Goal: Entertainment & Leisure: Consume media (video, audio)

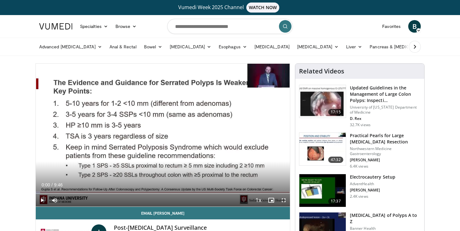
click at [284, 200] on span "Video Player" at bounding box center [283, 200] width 13 height 13
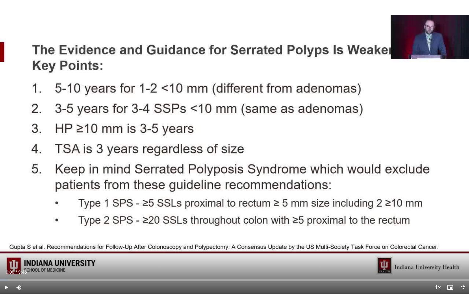
click at [4, 231] on span "Video Player" at bounding box center [6, 287] width 13 height 13
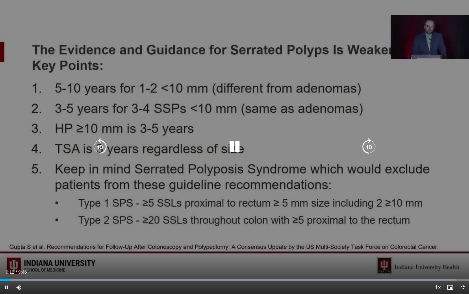
click at [369, 143] on icon "Video Player" at bounding box center [369, 147] width 18 height 18
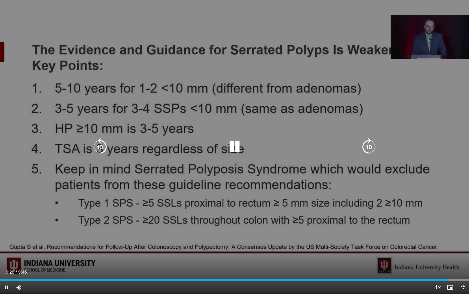
click at [94, 63] on div "10 seconds Tap to unmute" at bounding box center [234, 147] width 469 height 294
click at [45, 29] on div "10 seconds Tap to unmute" at bounding box center [234, 147] width 469 height 294
click at [97, 7] on div "10 seconds Tap to unmute" at bounding box center [234, 147] width 469 height 294
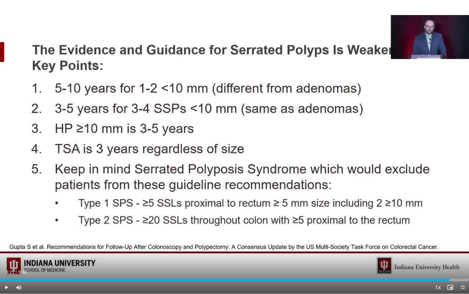
click at [459, 231] on span "Video Player" at bounding box center [463, 287] width 13 height 13
